Goal: Task Accomplishment & Management: Complete application form

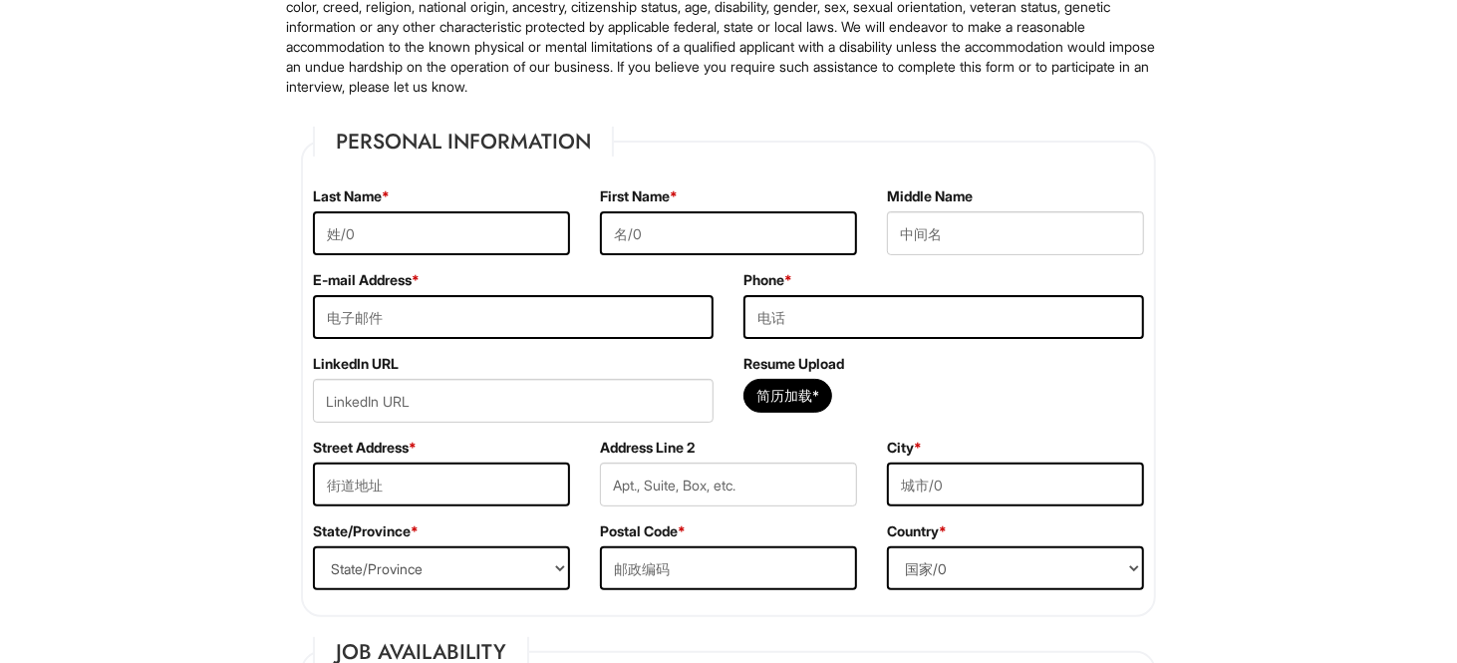
scroll to position [299, 0]
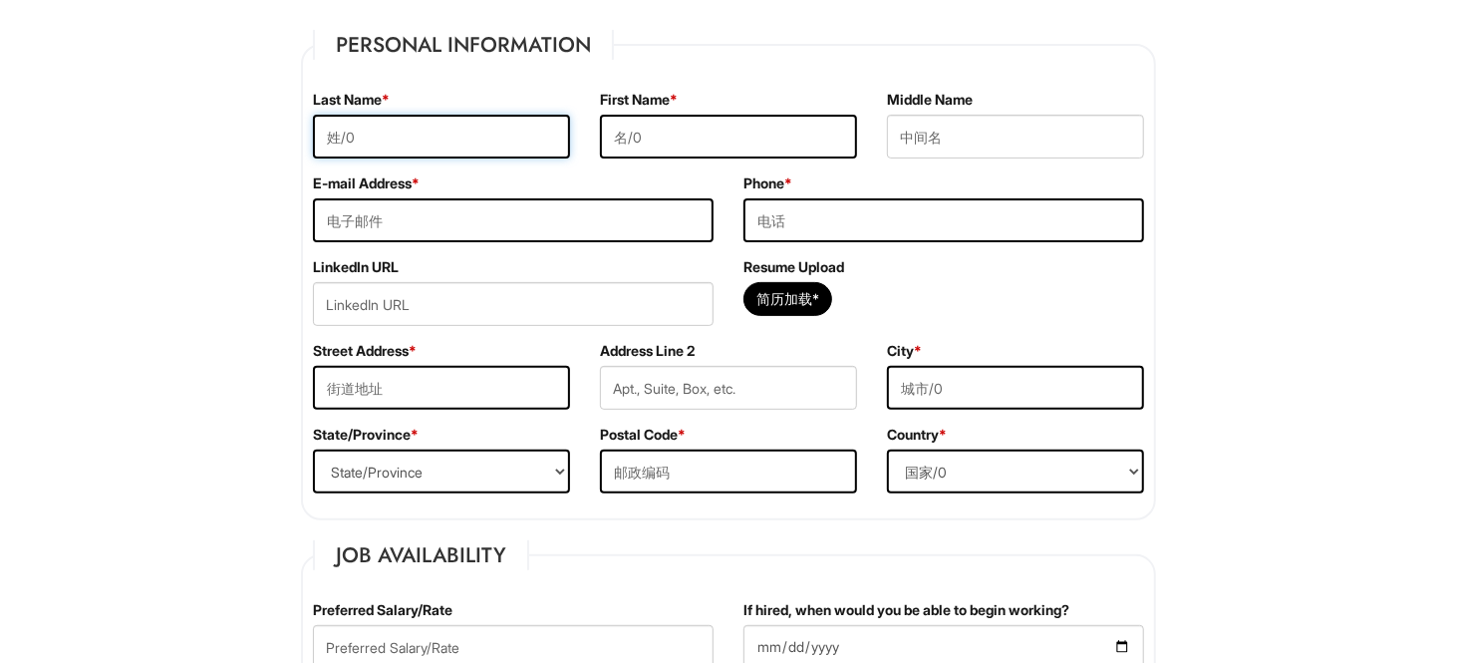
click at [411, 135] on input "text" at bounding box center [441, 137] width 257 height 44
type input "xie"
type input "[PERSON_NAME]"
type input "[EMAIL_ADDRESS][DOMAIN_NAME]"
type input "4703094006"
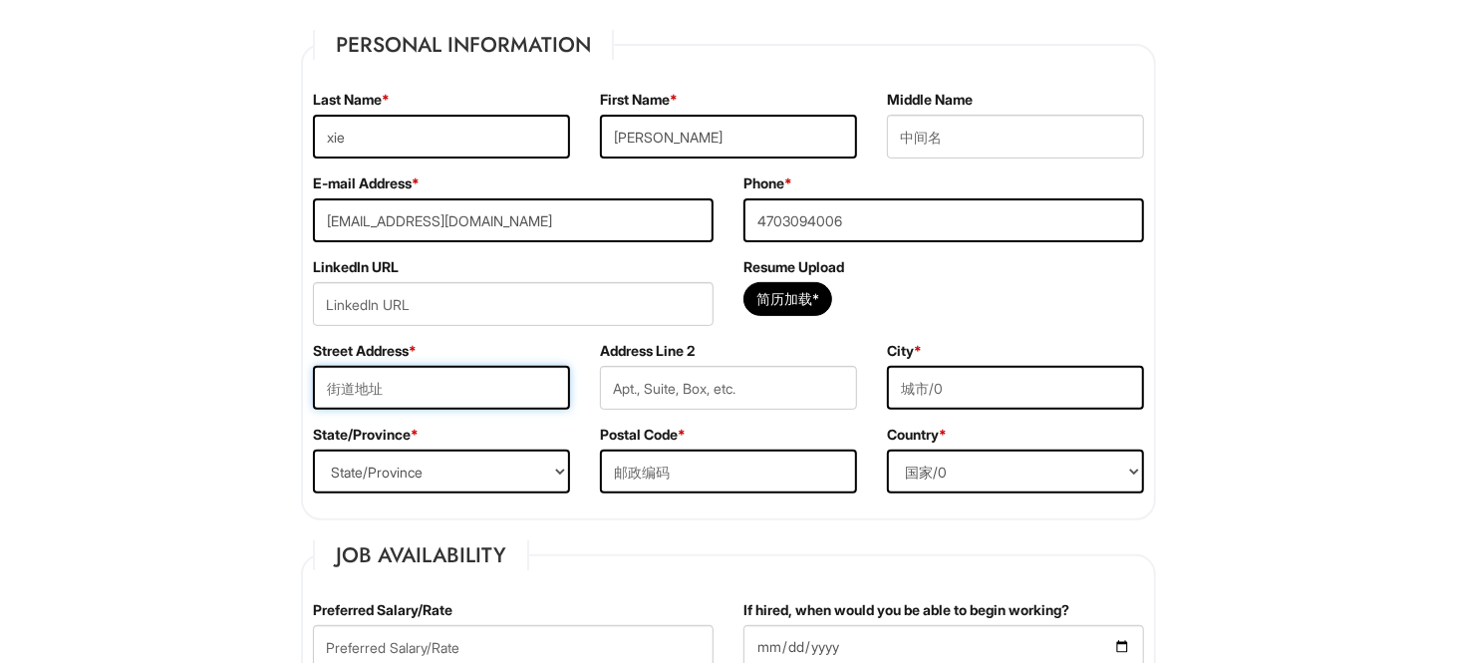
type input "[GEOGRAPHIC_DATA]"
select select "GA"
type input "30309"
select select "[GEOGRAPHIC_DATA]"
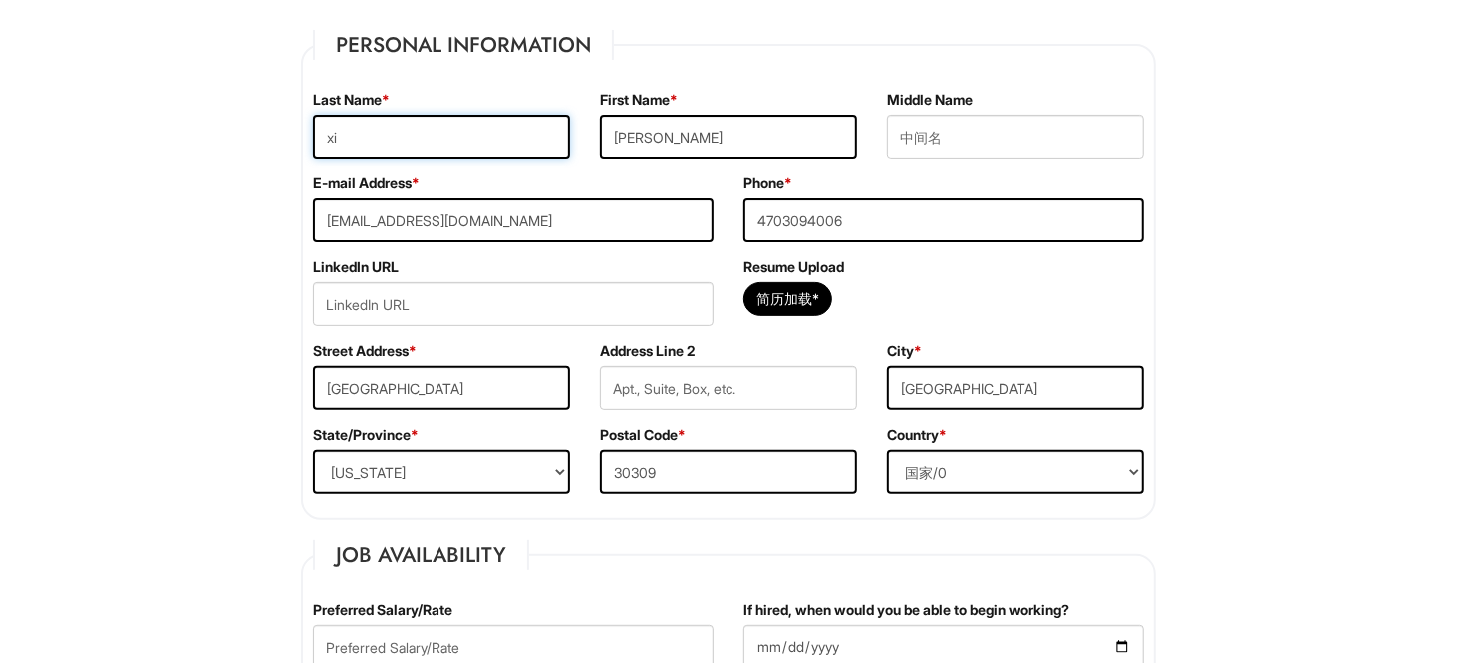
type input "x"
type input "jiaxin"
click at [677, 124] on input "[PERSON_NAME]" at bounding box center [728, 137] width 257 height 44
type input "h"
type input "xie"
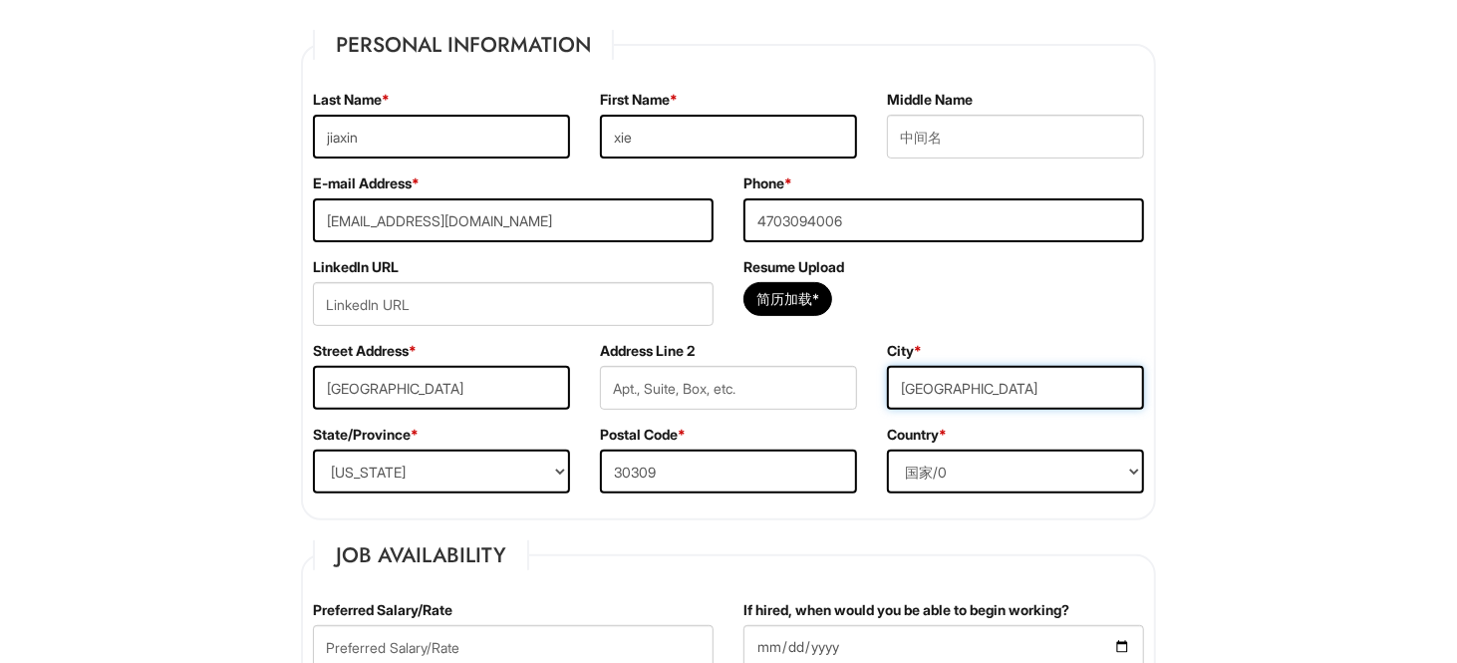
click at [956, 388] on input "[GEOGRAPHIC_DATA]" at bounding box center [1015, 388] width 257 height 44
click at [807, 305] on input "简历加载*" at bounding box center [788, 299] width 87 height 32
click at [788, 294] on input "简历加载*" at bounding box center [788, 299] width 87 height 32
type input "C:\fakepath\resume2.pdf"
click at [617, 328] on div "LinkedIn URL" at bounding box center [513, 299] width 431 height 84
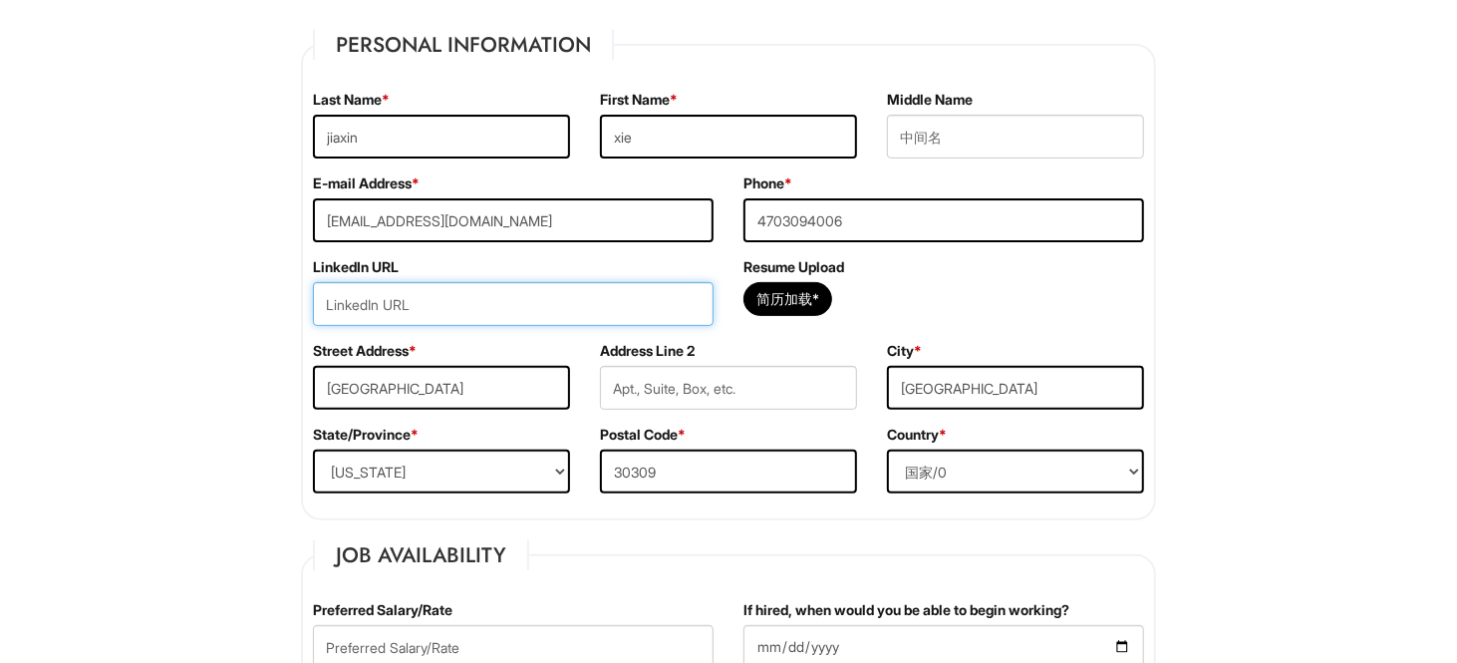
click at [600, 312] on input "url" at bounding box center [513, 304] width 401 height 44
